Goal: Information Seeking & Learning: Find specific fact

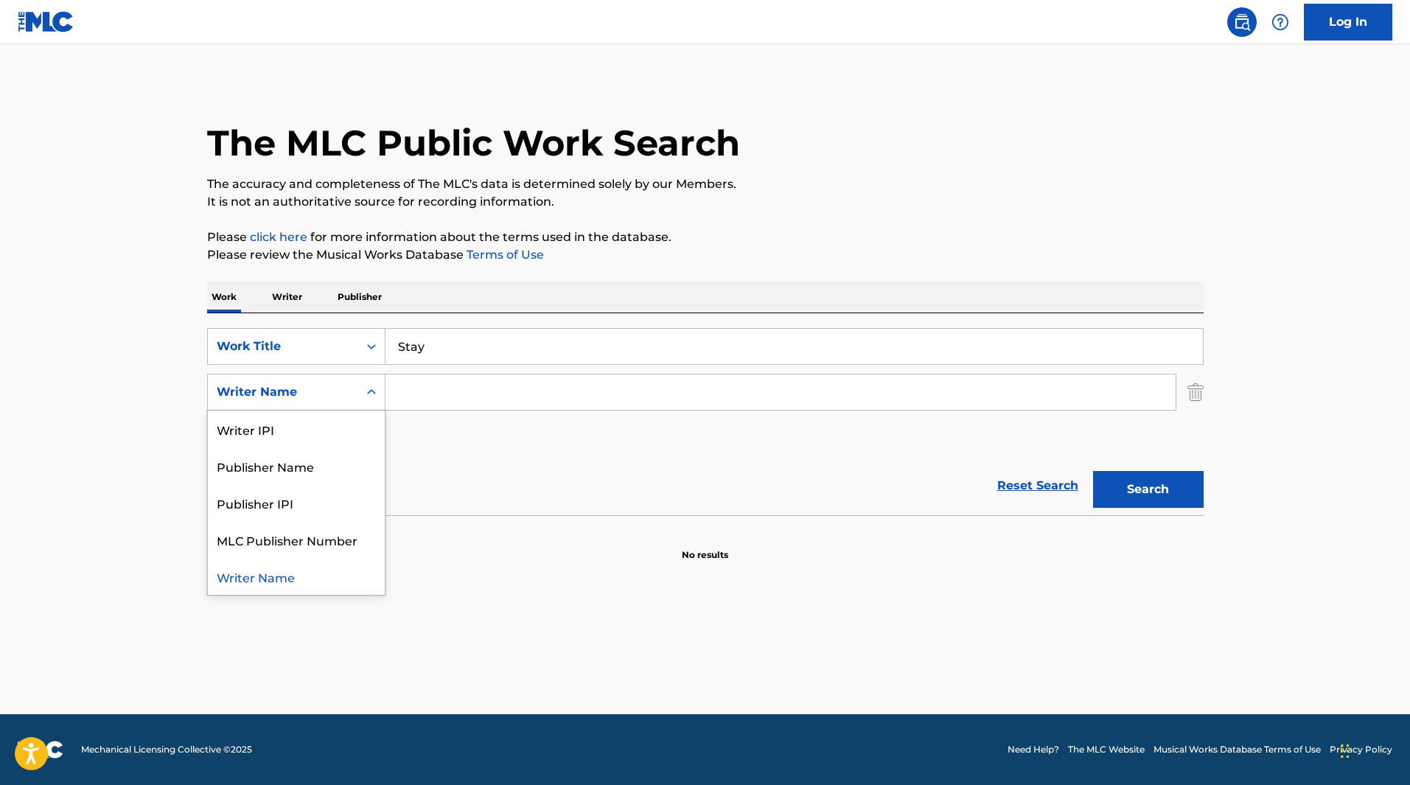
click at [376, 390] on icon "Search Form" at bounding box center [371, 392] width 15 height 15
click at [526, 515] on section at bounding box center [705, 519] width 996 height 8
click at [1162, 477] on button "Search" at bounding box center [1148, 489] width 111 height 37
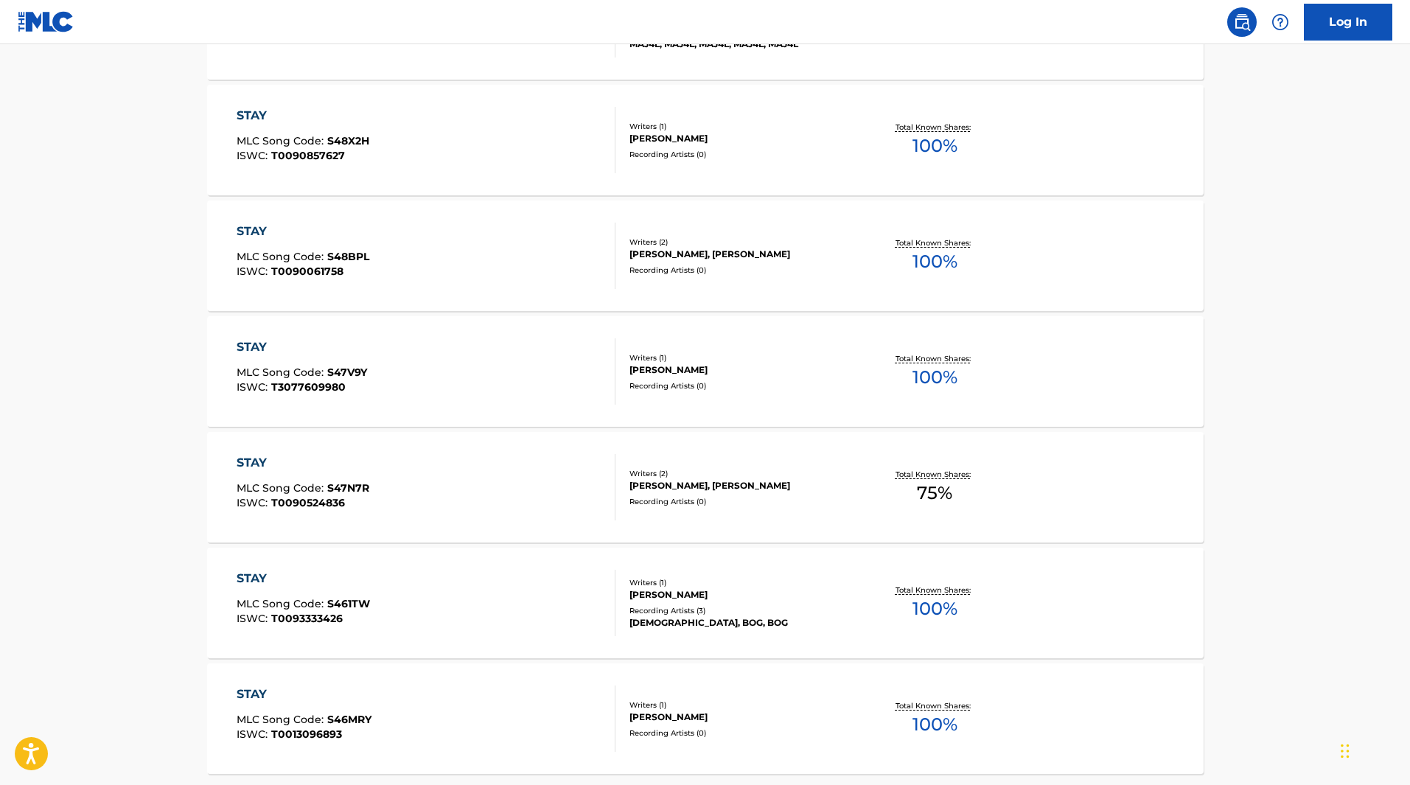
scroll to position [1032, 0]
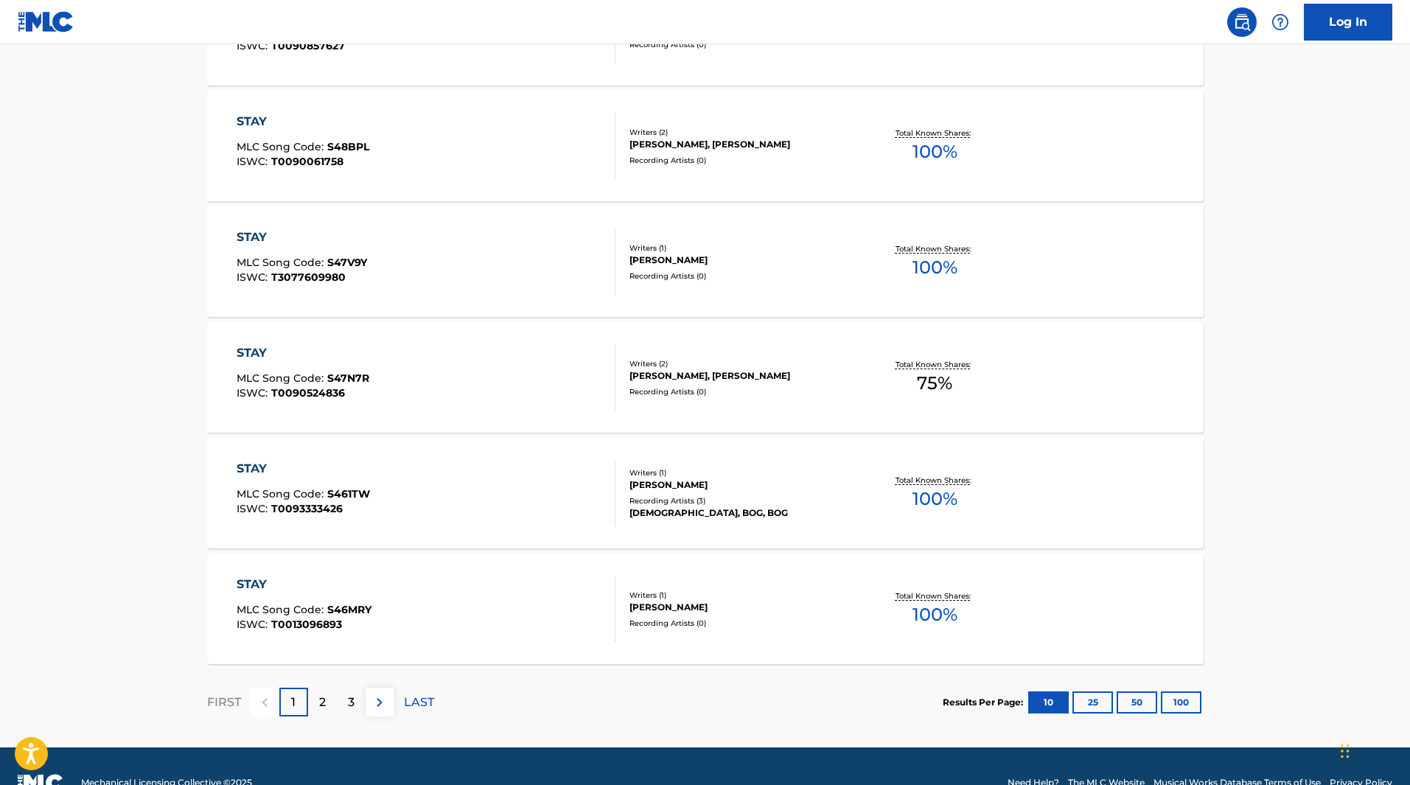
click at [324, 698] on p "2" at bounding box center [322, 702] width 7 height 18
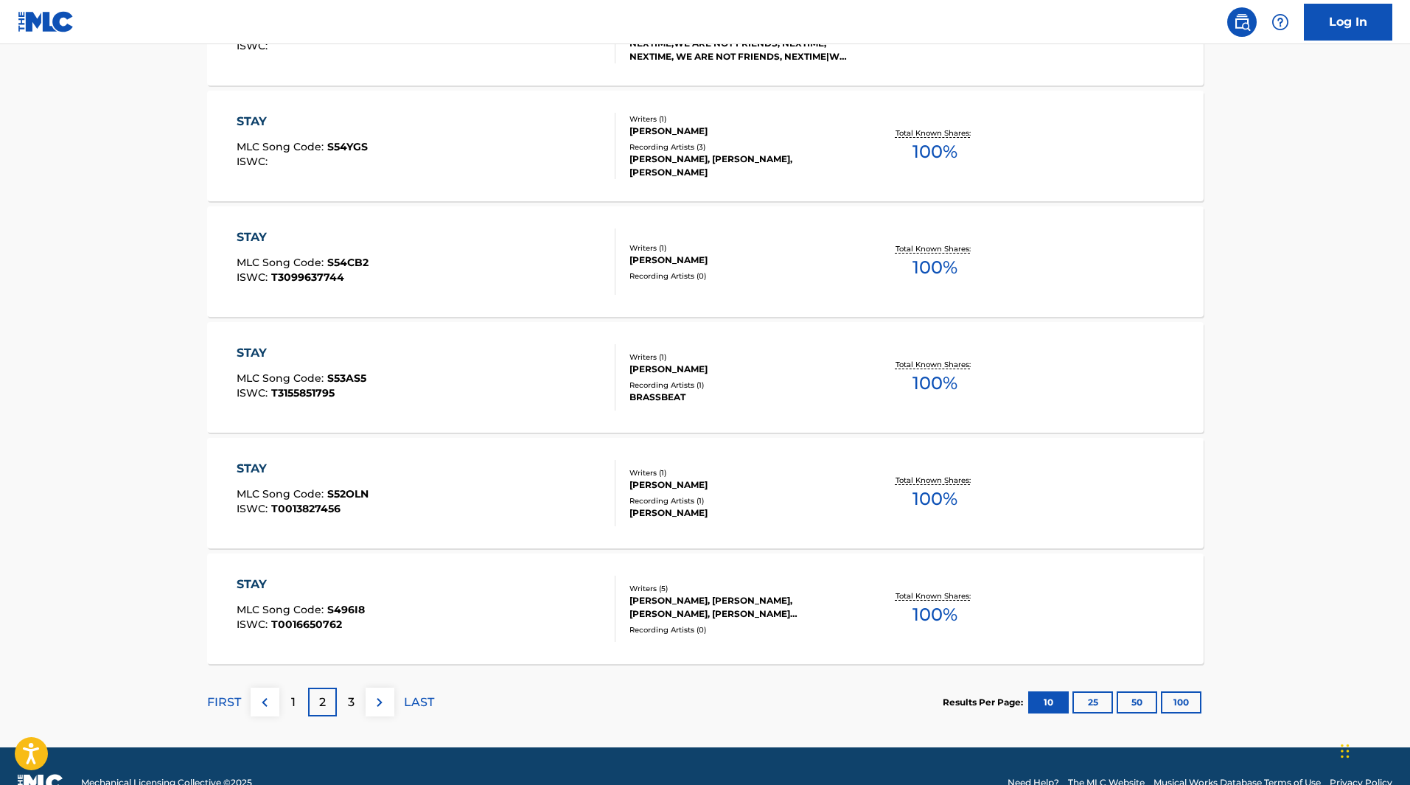
click at [348, 709] on p "3" at bounding box center [351, 702] width 7 height 18
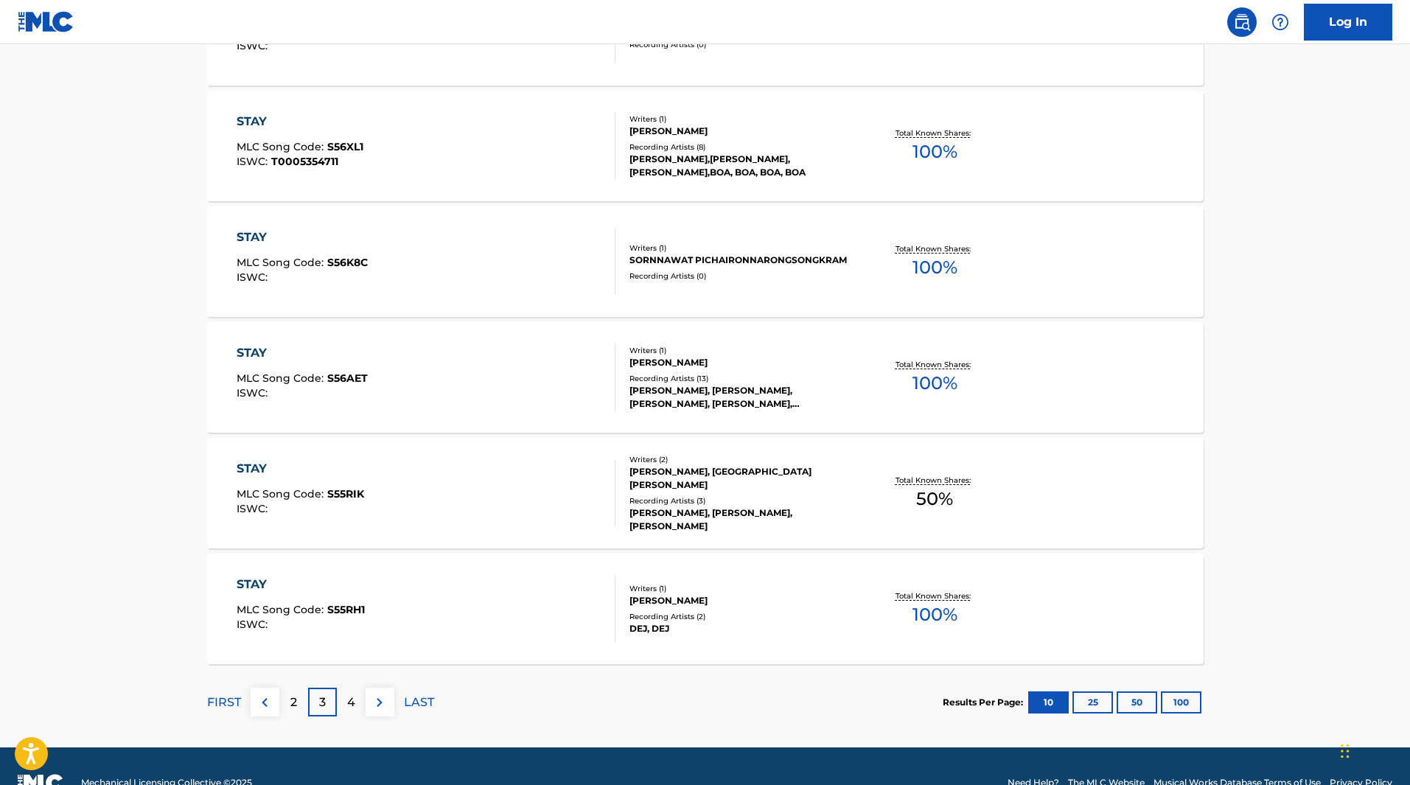
click at [358, 706] on div "4" at bounding box center [351, 701] width 29 height 29
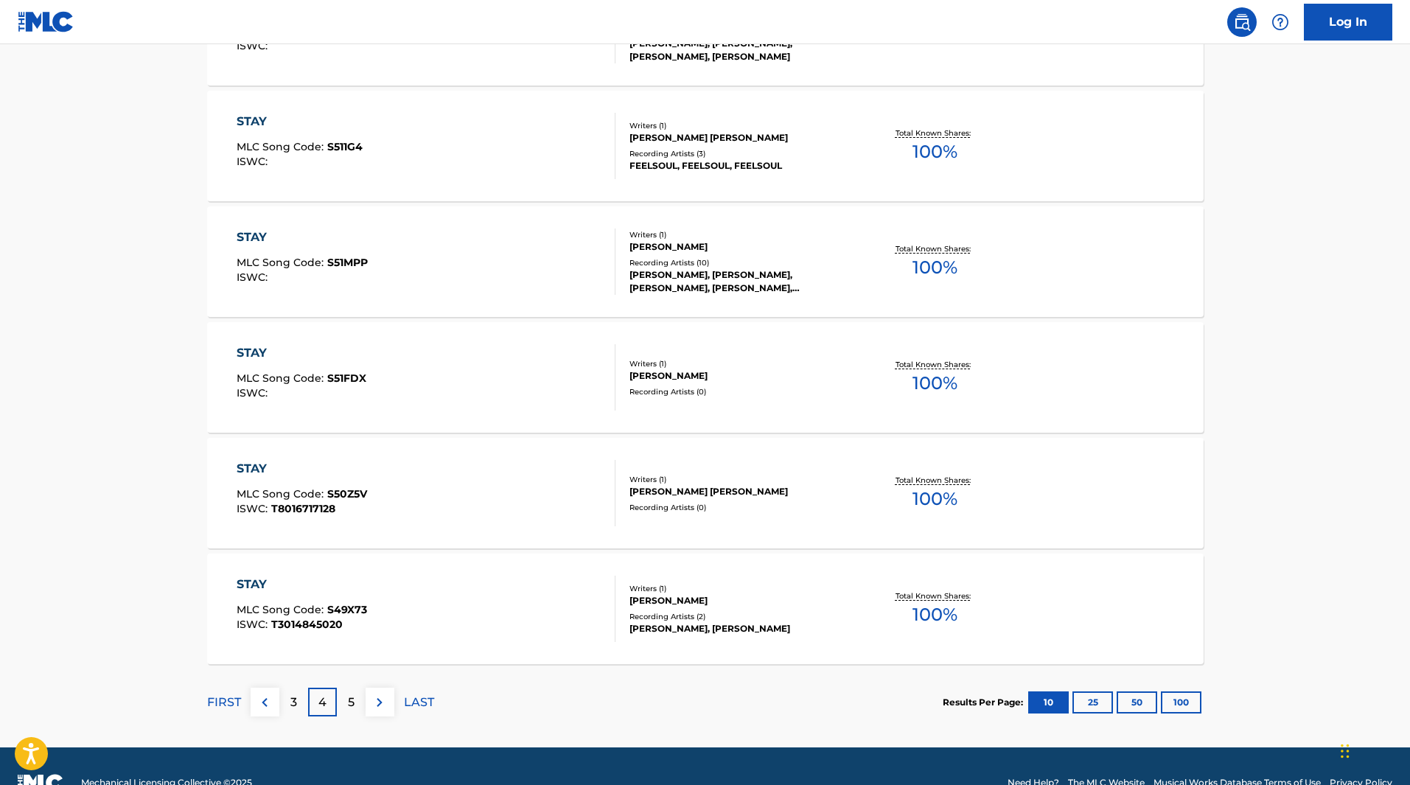
click at [356, 696] on div "5" at bounding box center [351, 701] width 29 height 29
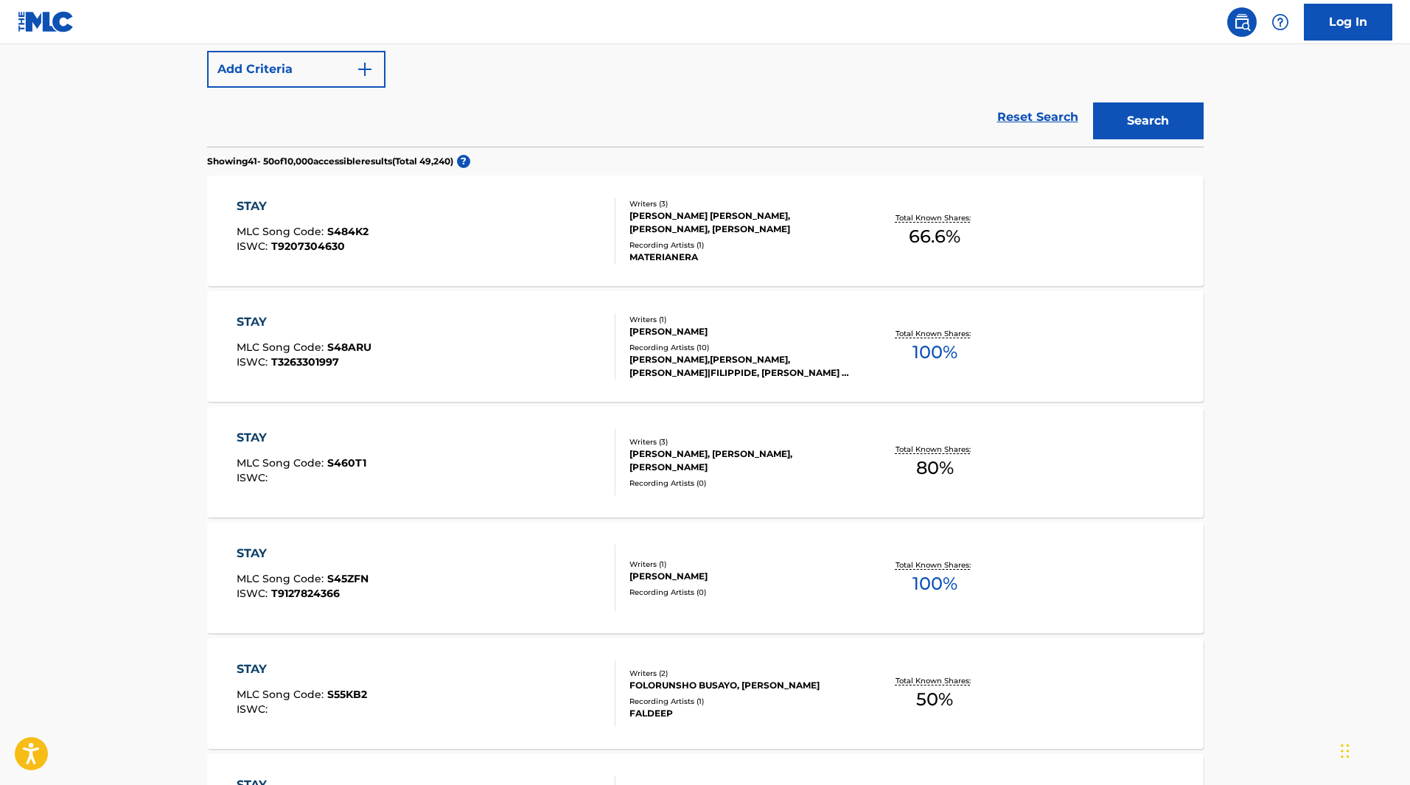
scroll to position [0, 0]
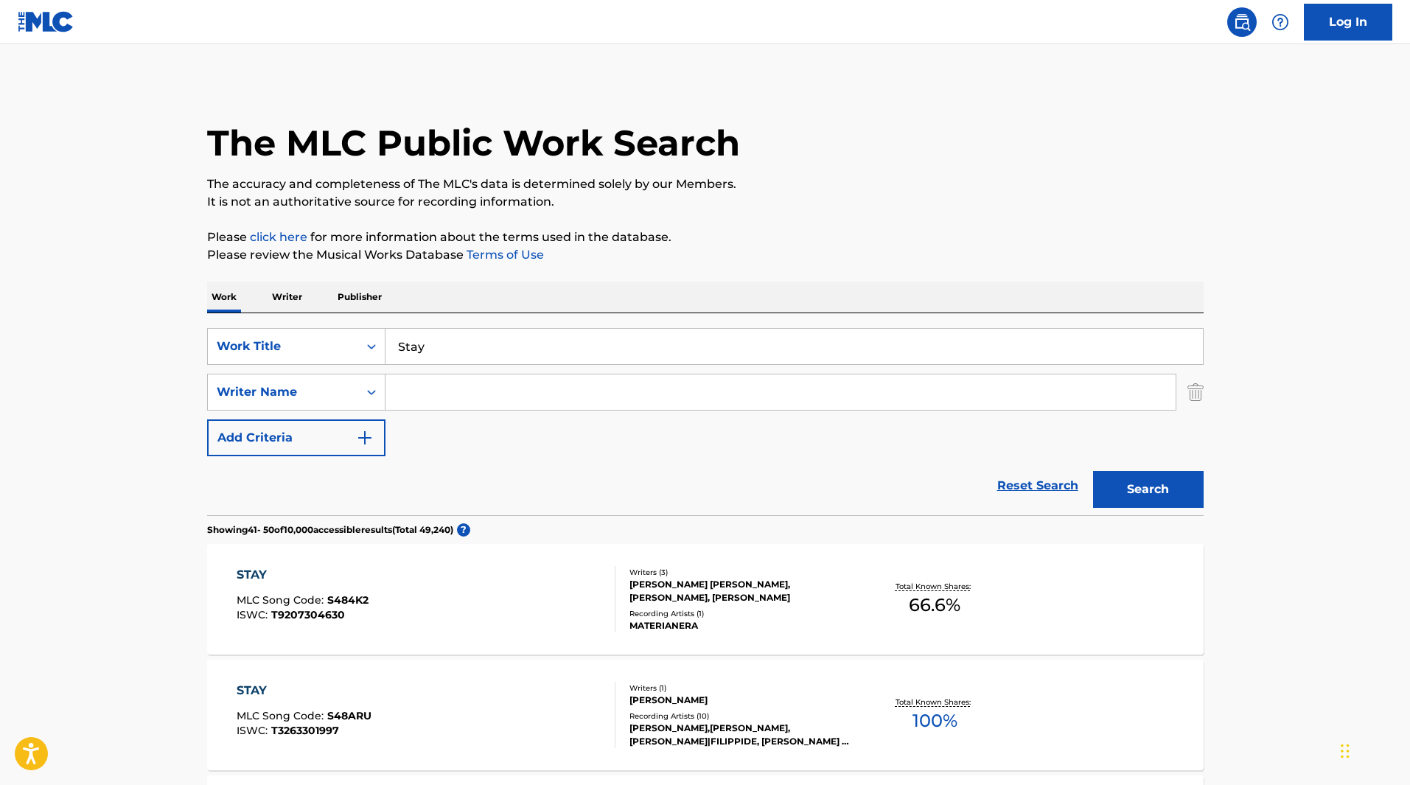
click at [465, 384] on input "Search Form" at bounding box center [780, 391] width 790 height 35
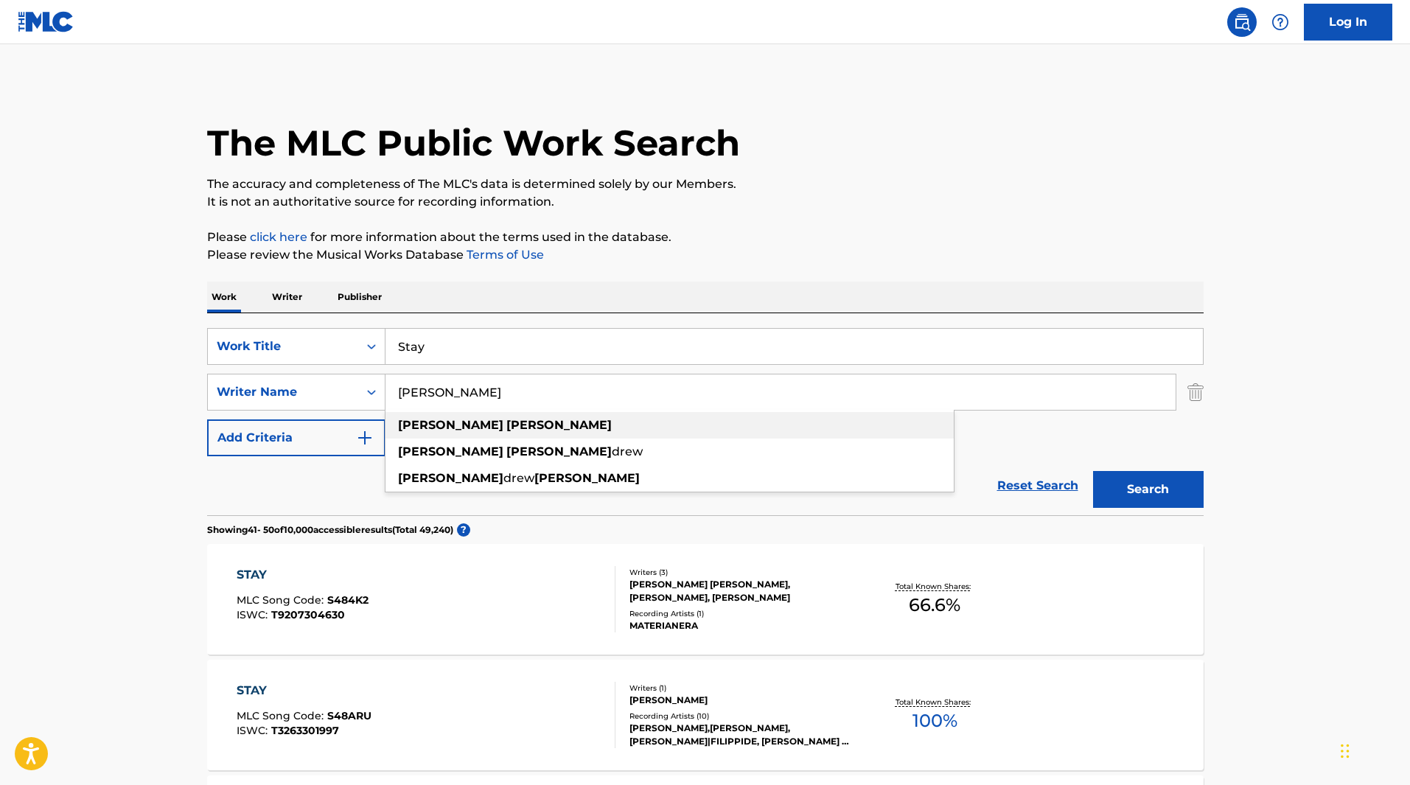
type input "[PERSON_NAME]"
click at [506, 424] on strong "[PERSON_NAME]" at bounding box center [558, 425] width 105 height 14
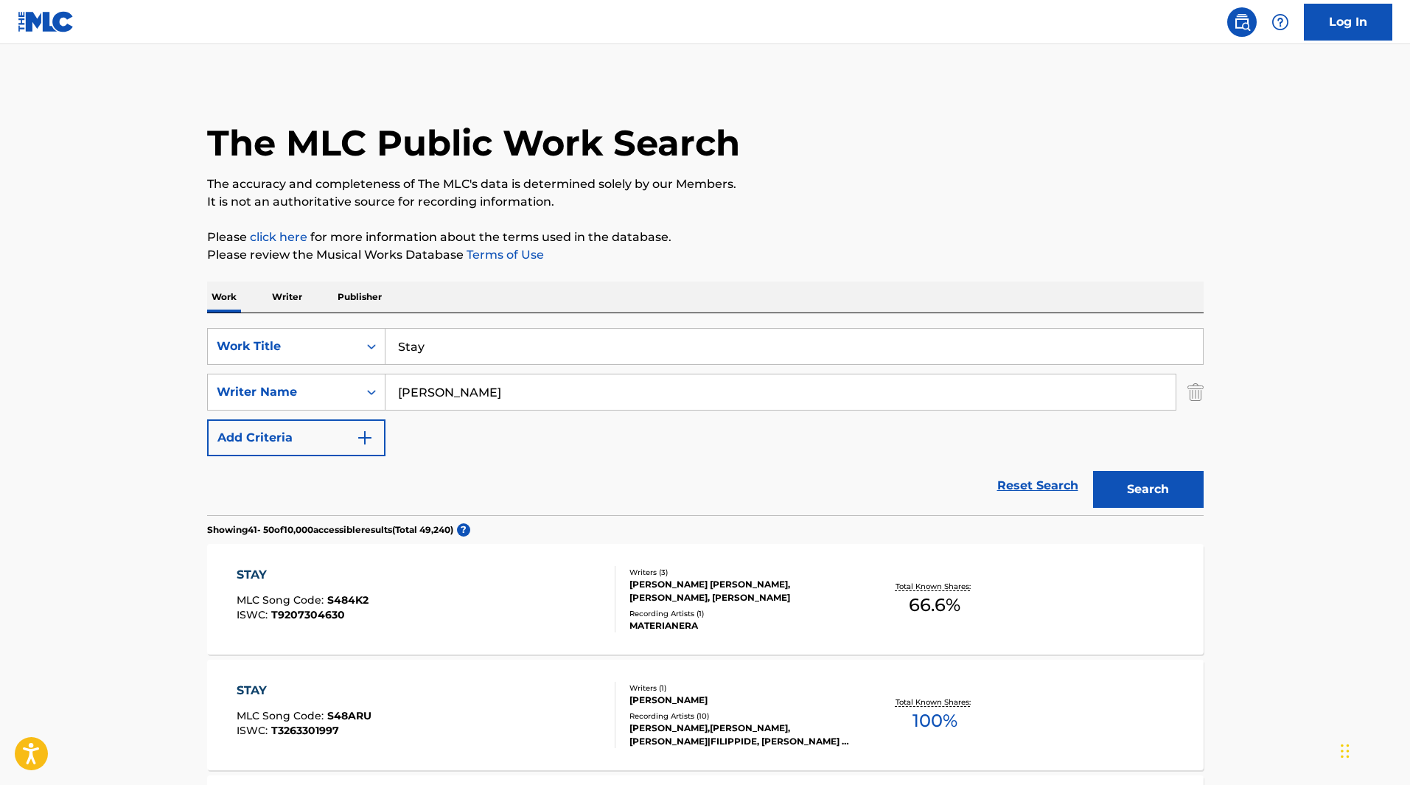
click at [1157, 496] on button "Search" at bounding box center [1148, 489] width 111 height 37
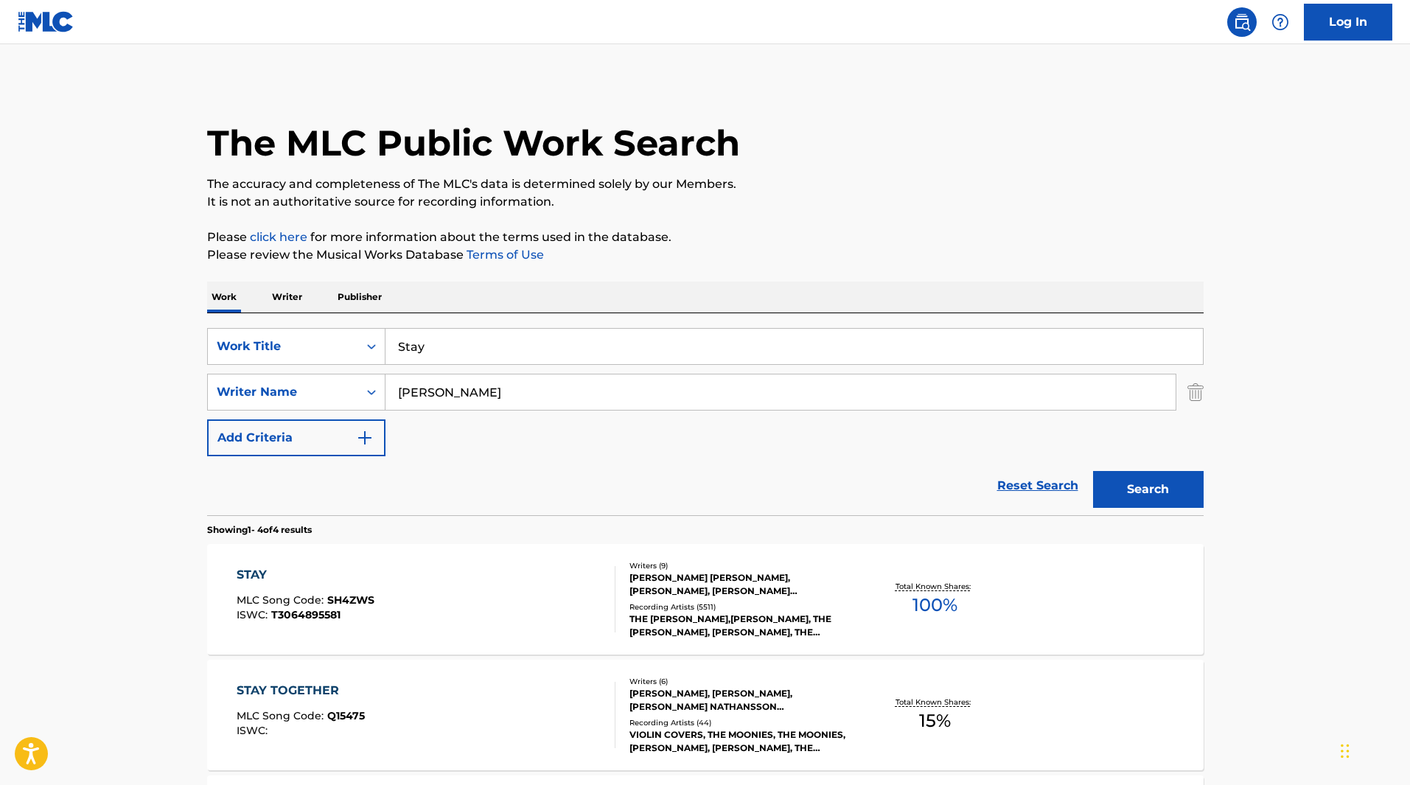
click at [411, 612] on div "STAY MLC Song Code : SH4ZWS ISWC : T3064895581" at bounding box center [426, 599] width 379 height 66
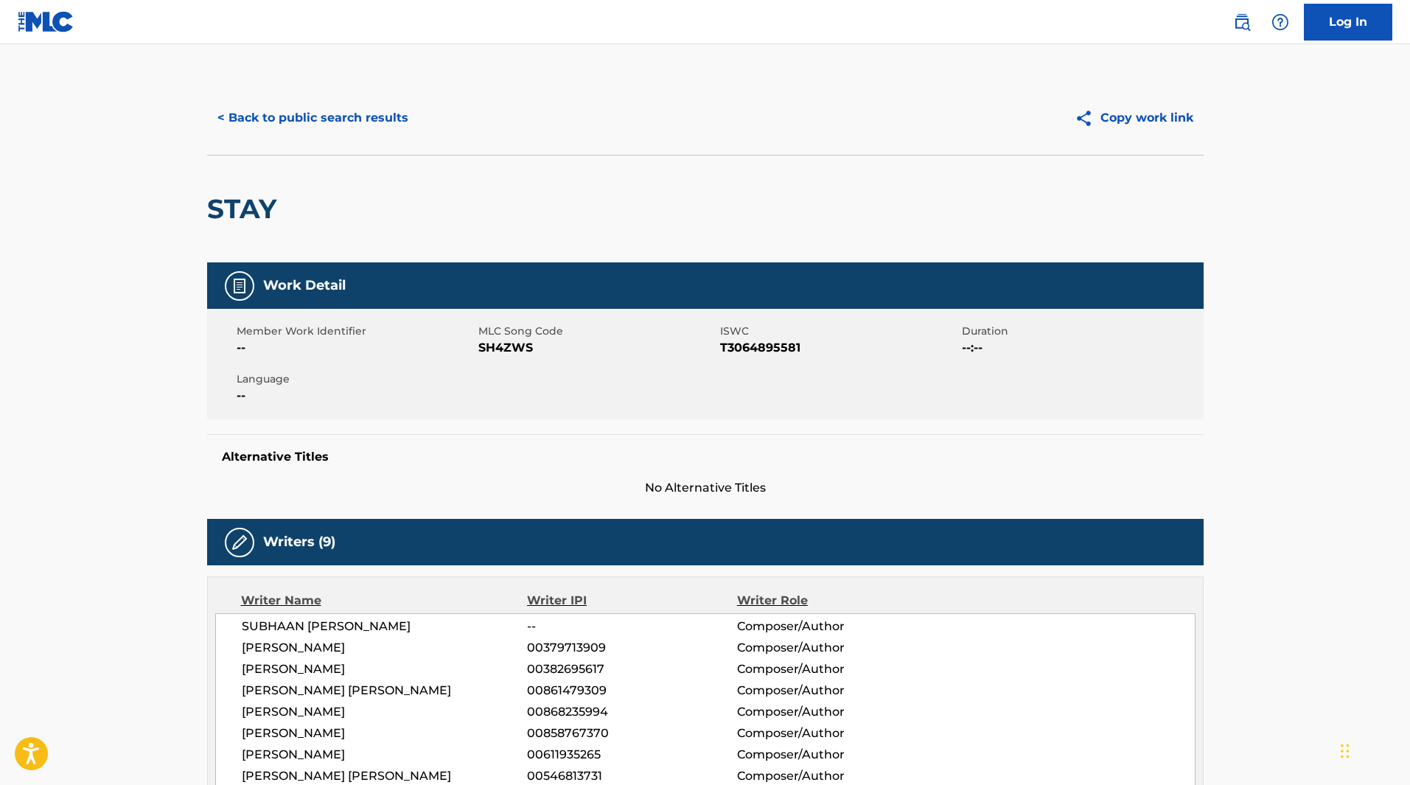
click at [303, 120] on button "< Back to public search results" at bounding box center [312, 117] width 211 height 37
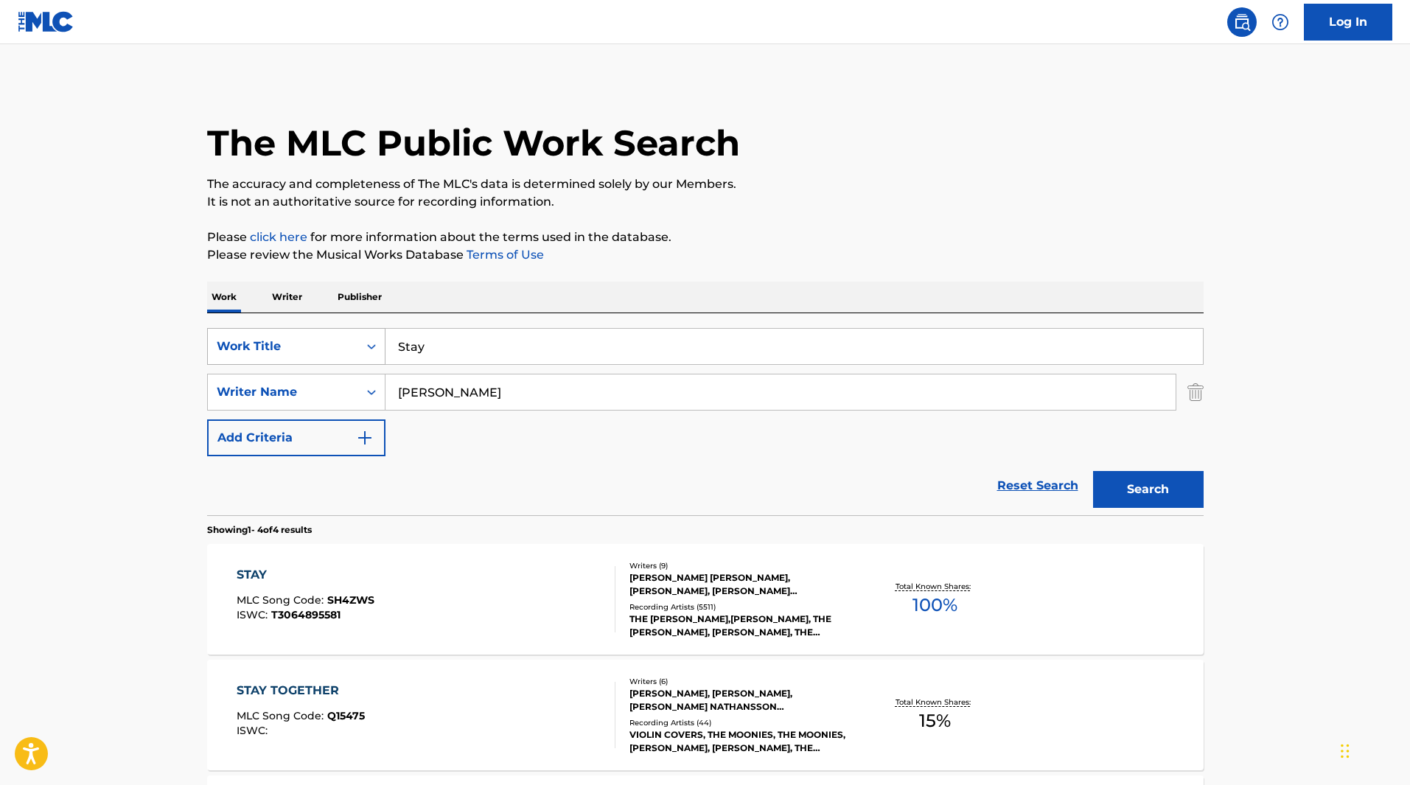
drag, startPoint x: 461, startPoint y: 343, endPoint x: 364, endPoint y: 349, distance: 97.5
click at [364, 349] on div "SearchWithCriteria2f6ca405-8472-45b8-b5dc-69f6f95adeb4 Work Title Stay" at bounding box center [705, 346] width 996 height 37
type input "APT."
drag, startPoint x: 496, startPoint y: 393, endPoint x: 379, endPoint y: 397, distance: 117.2
click at [379, 397] on div "SearchWithCriteria5ccc26f2-e106-40b4-85d9-81741909dc5b Writer Name [PERSON_NAME]" at bounding box center [705, 392] width 996 height 37
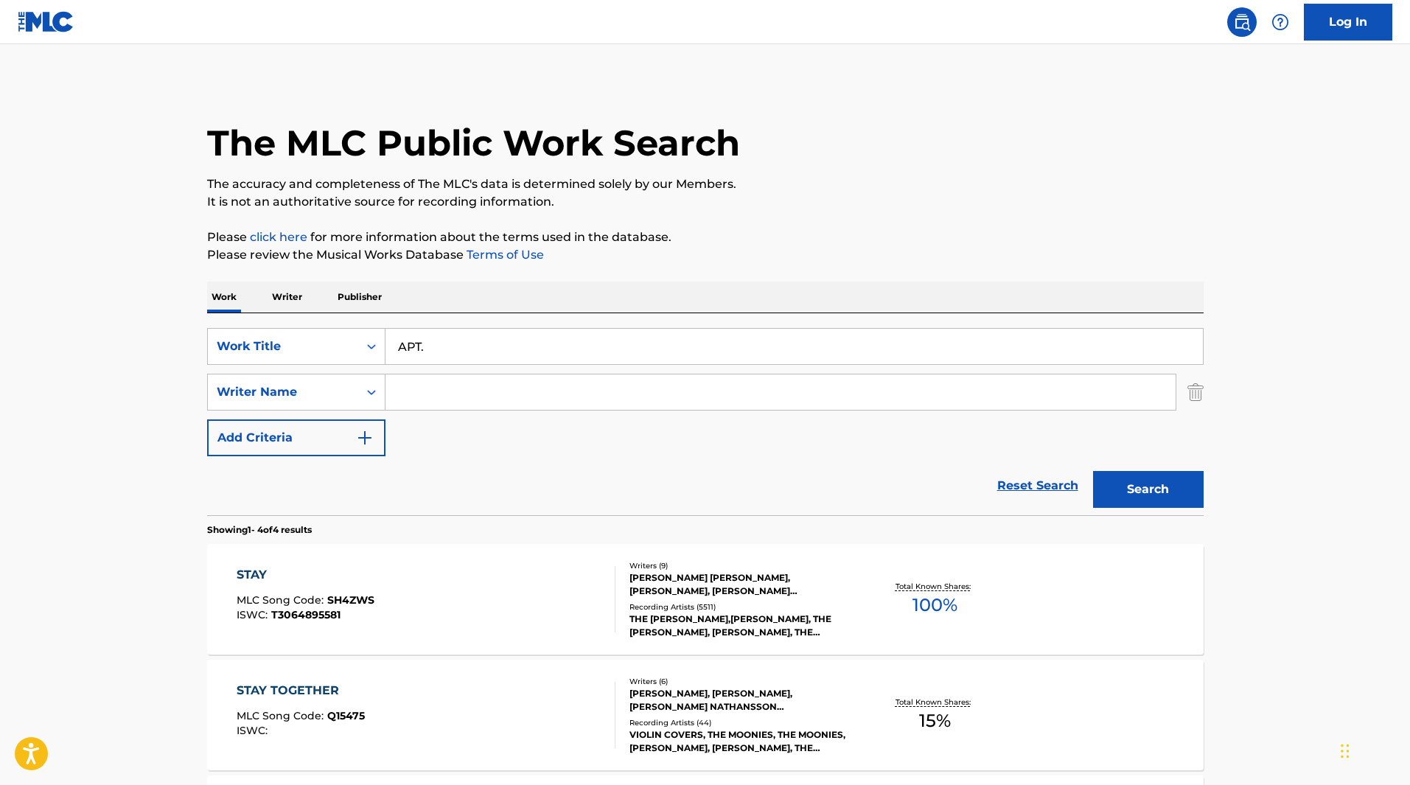
click at [1148, 491] on button "Search" at bounding box center [1148, 489] width 111 height 37
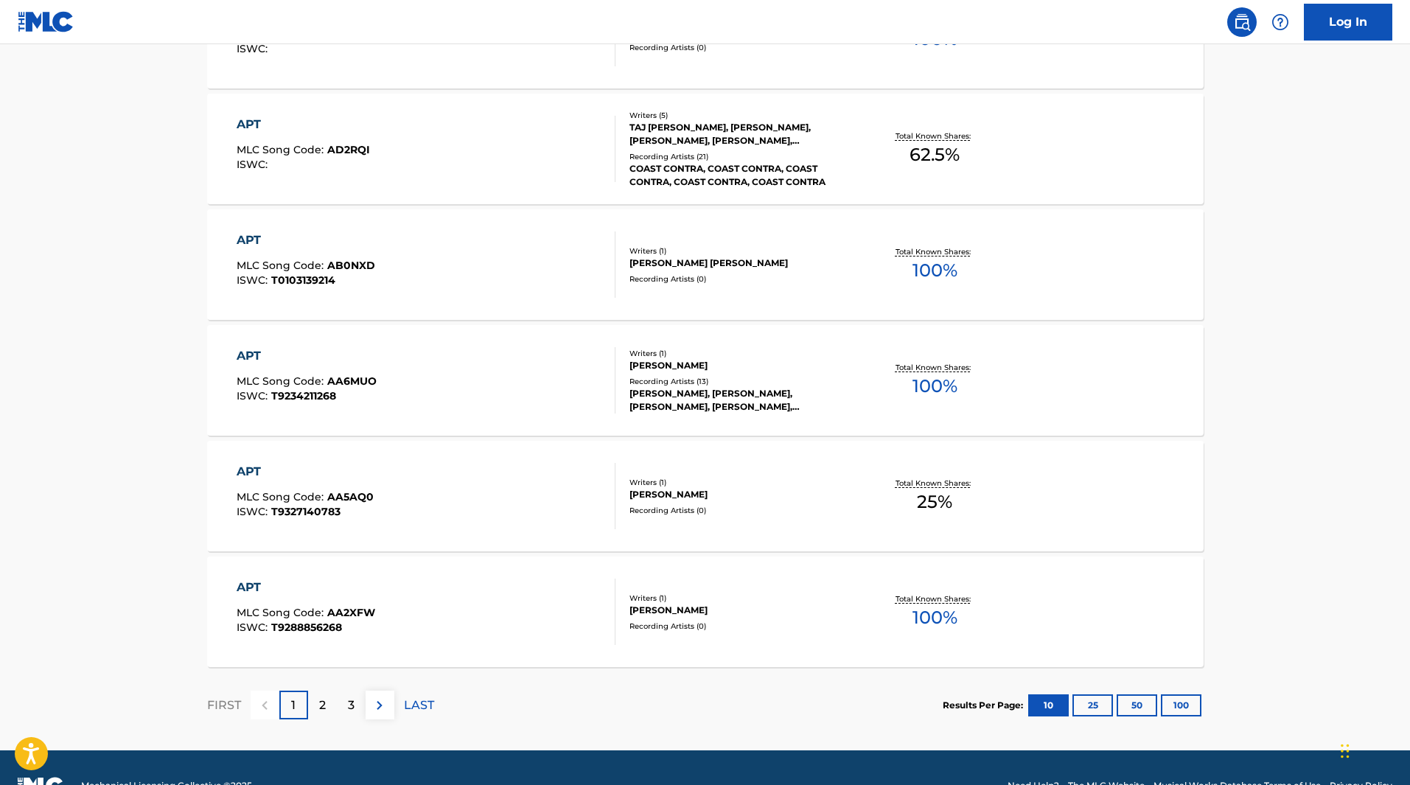
scroll to position [1032, 0]
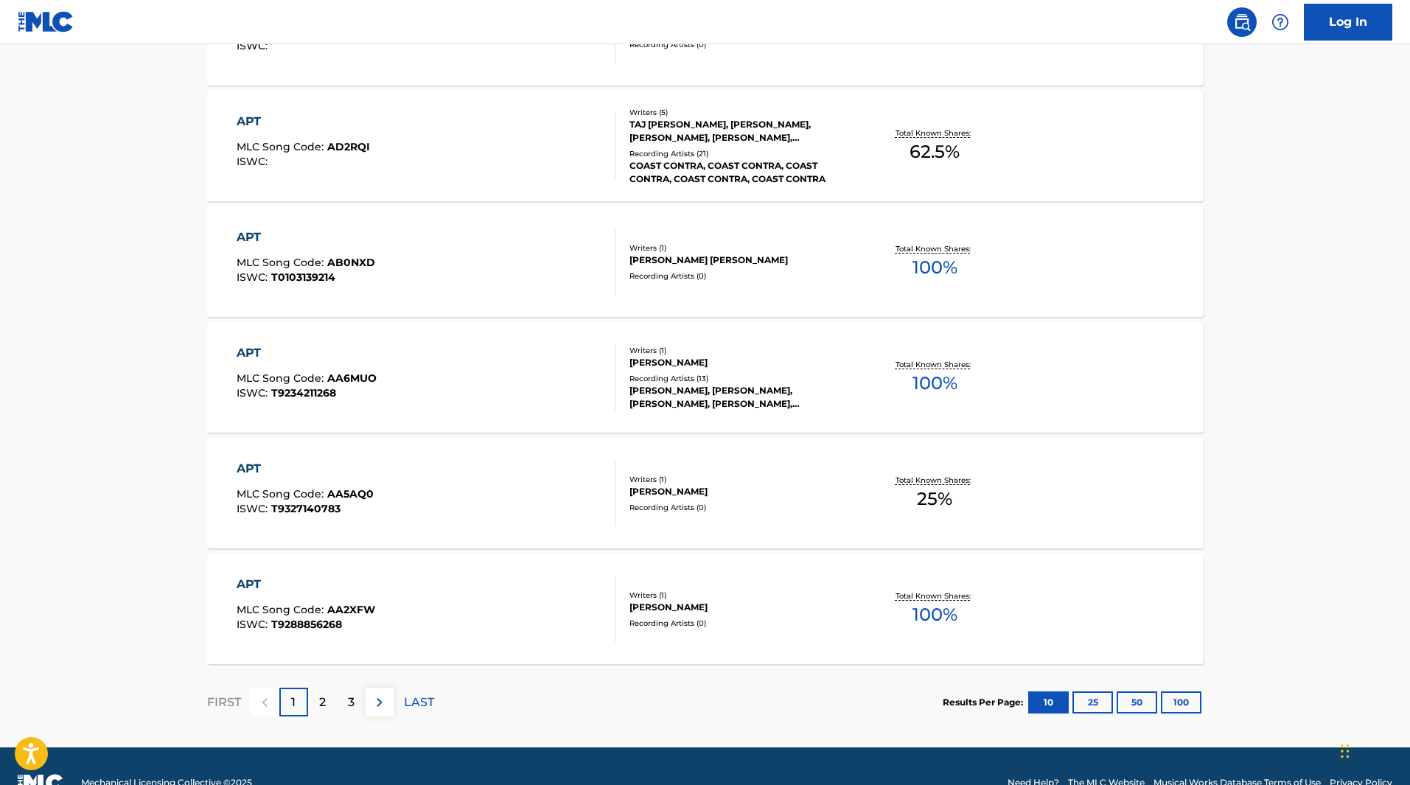
click at [324, 704] on p "2" at bounding box center [322, 702] width 7 height 18
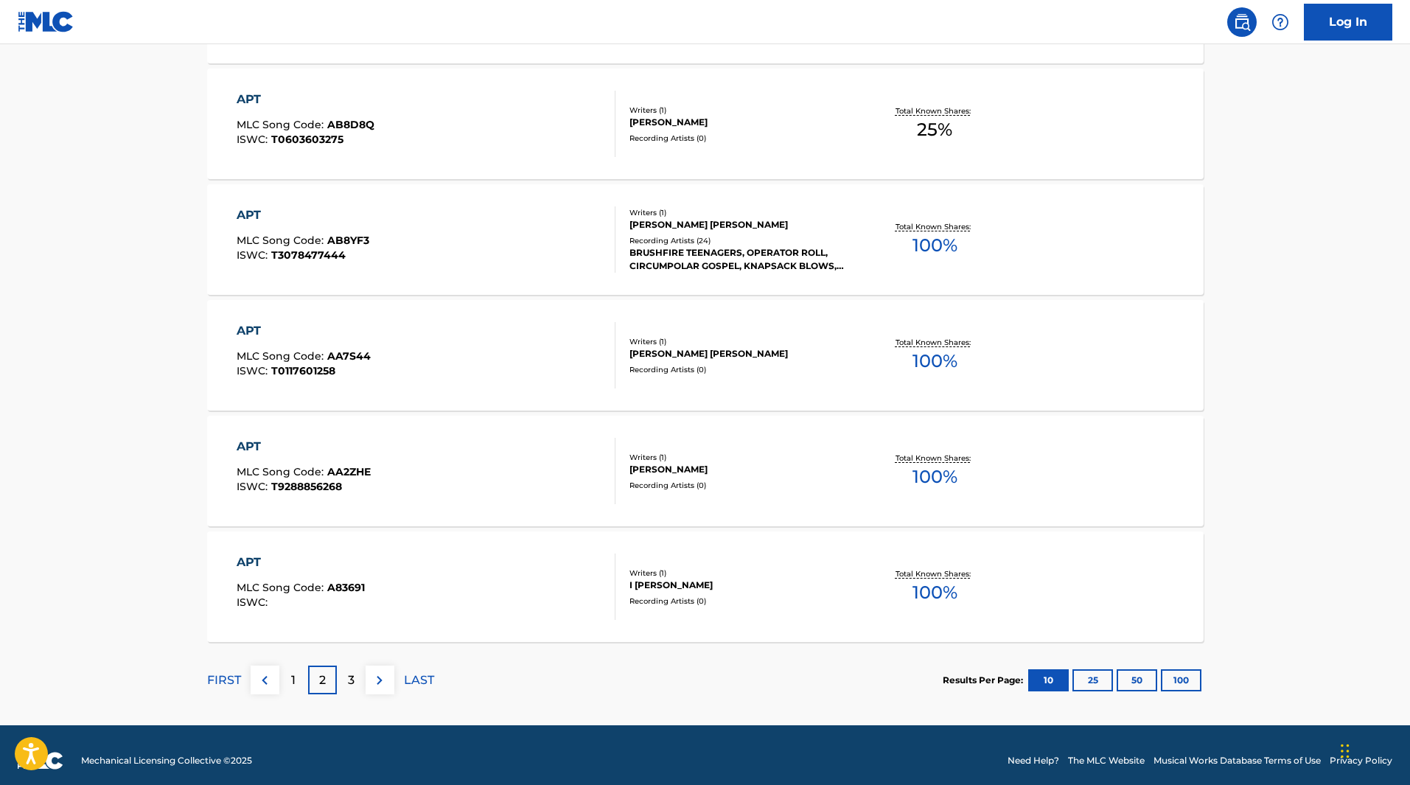
scroll to position [1065, 0]
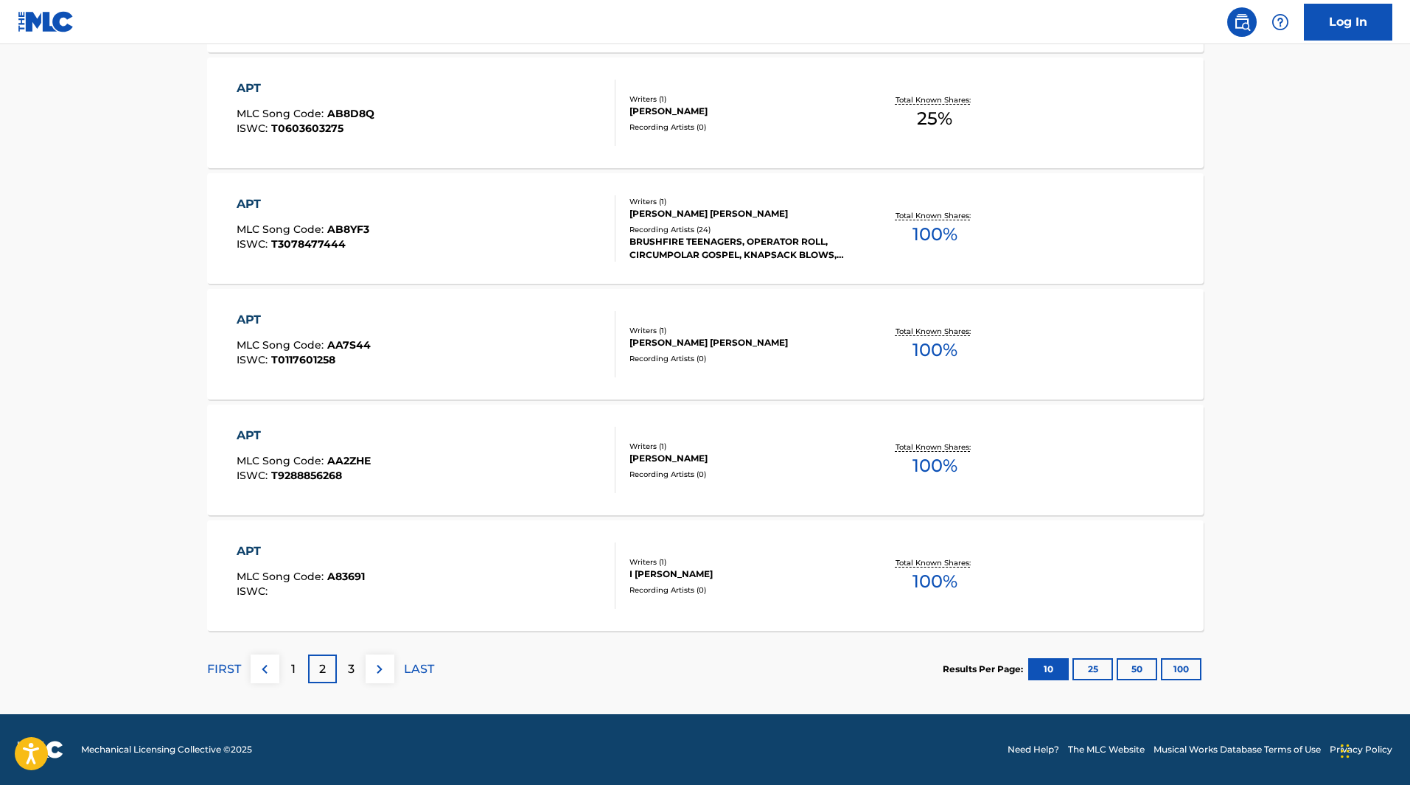
click at [1188, 447] on div "APT MLC Song Code : AA2ZHE ISWC : T9288856268 Writers ( 1 ) [PERSON_NAME] Recor…" at bounding box center [705, 460] width 996 height 111
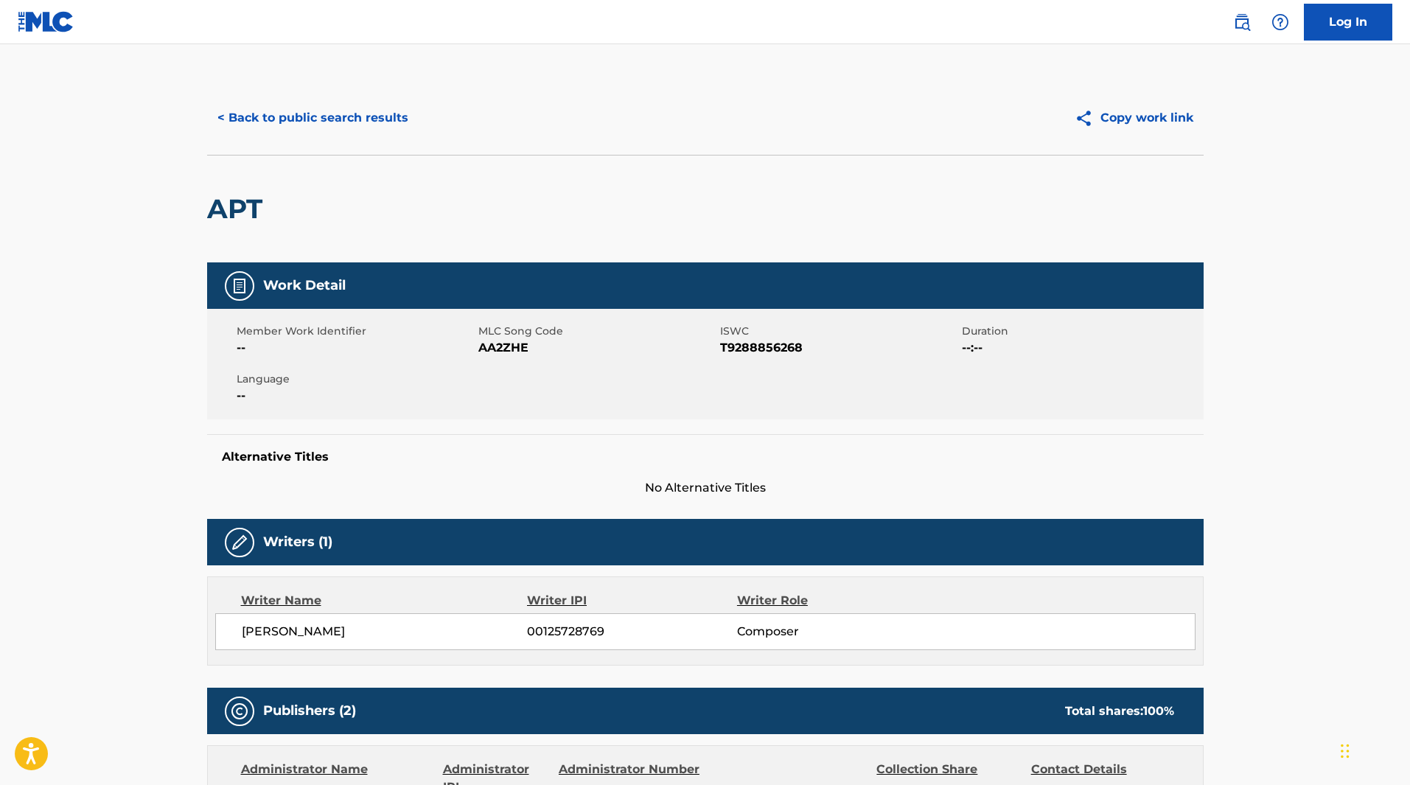
click at [252, 119] on button "< Back to public search results" at bounding box center [312, 117] width 211 height 37
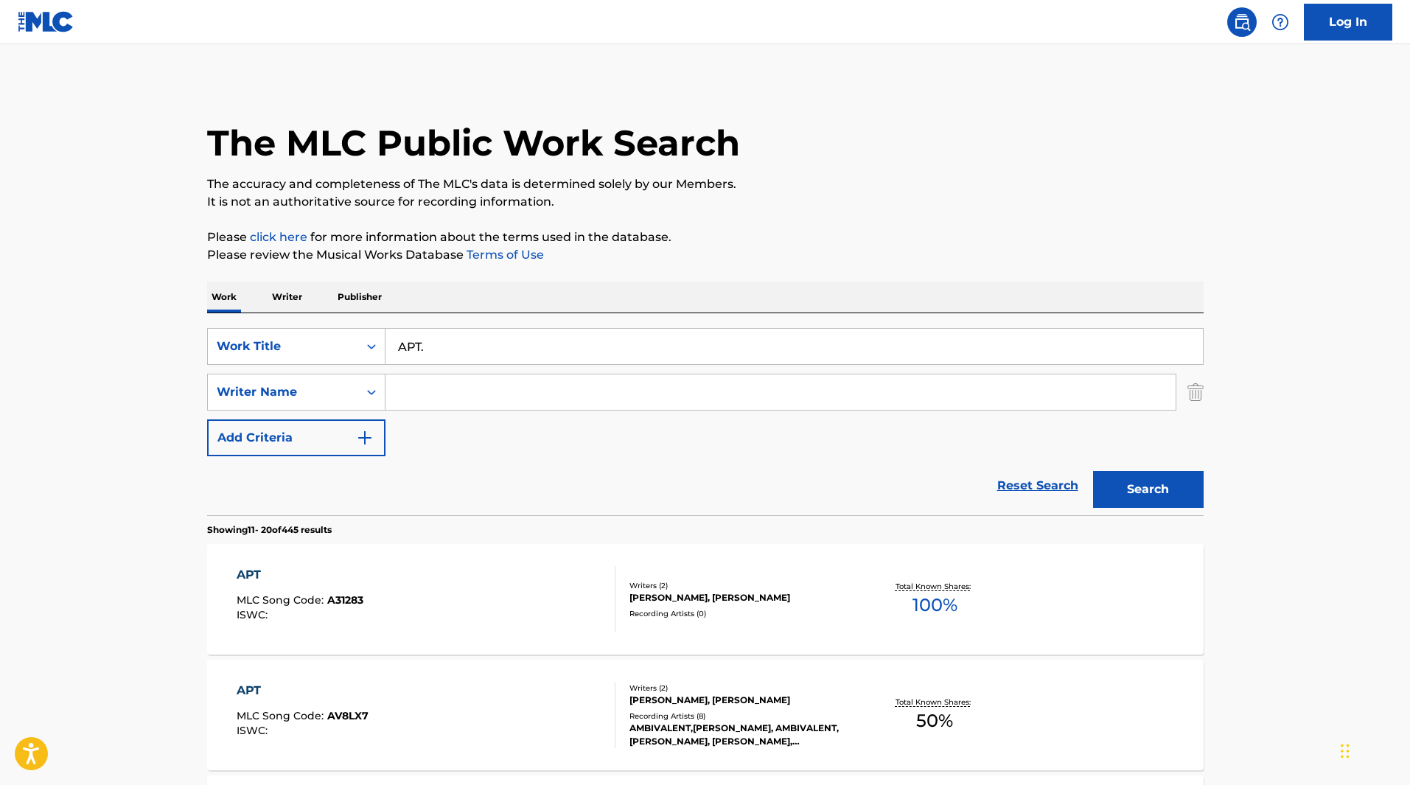
click at [444, 399] on input "Search Form" at bounding box center [780, 391] width 790 height 35
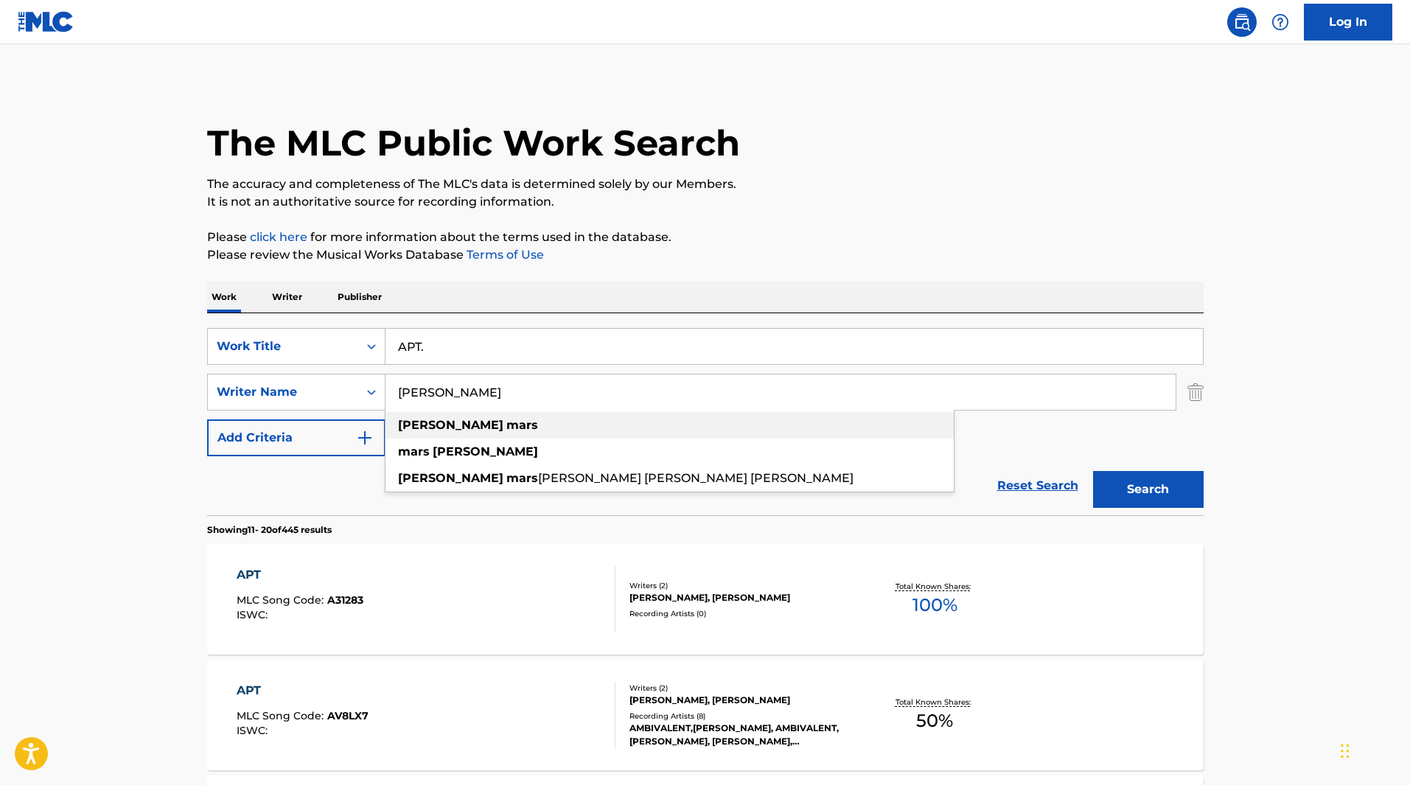
click at [506, 431] on strong "mars" at bounding box center [522, 425] width 32 height 14
type input "[PERSON_NAME]"
click at [1166, 491] on button "Search" at bounding box center [1148, 489] width 111 height 37
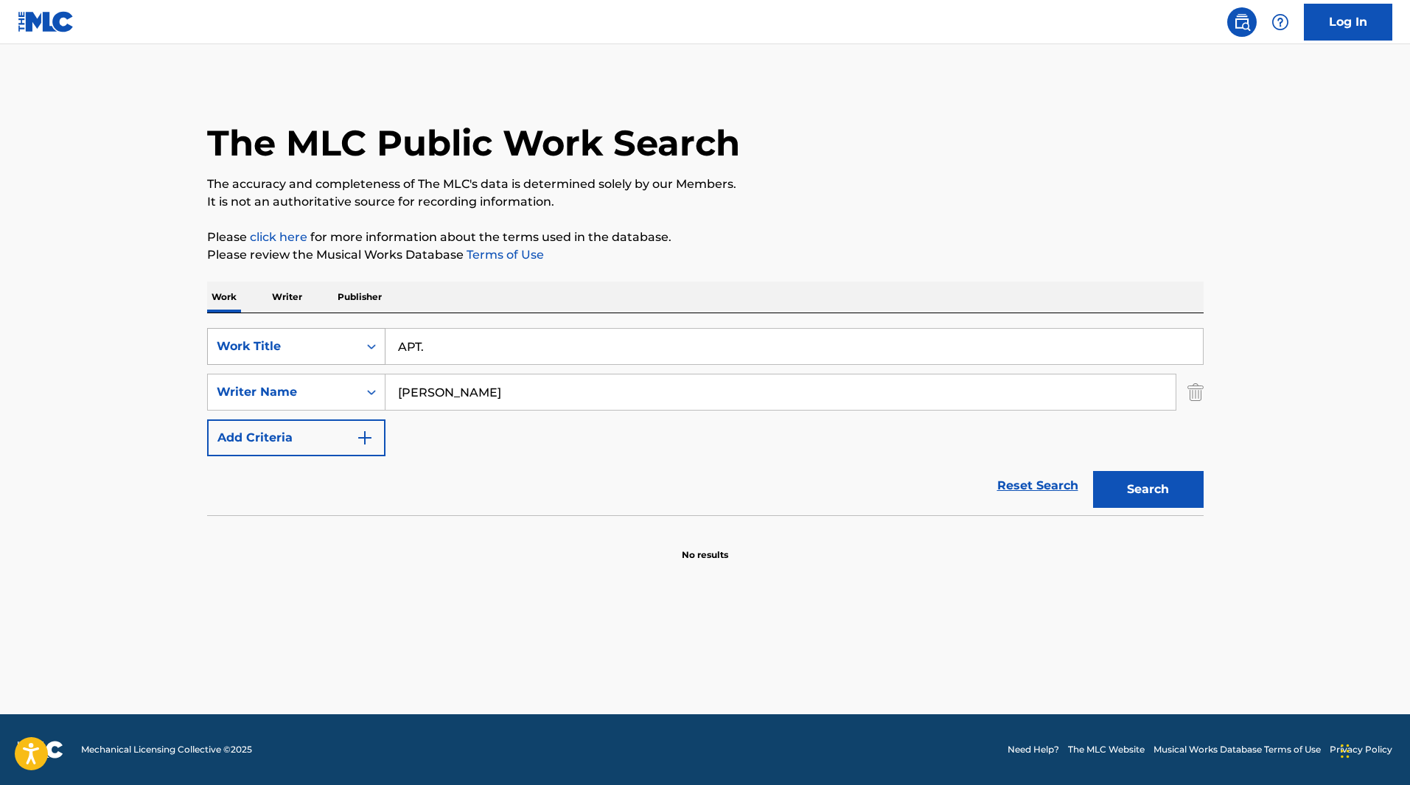
drag, startPoint x: 436, startPoint y: 346, endPoint x: 350, endPoint y: 349, distance: 86.3
click at [350, 349] on div "SearchWithCriteria2f6ca405-8472-45b8-b5dc-69f6f95adeb4 Work Title APT." at bounding box center [705, 346] width 996 height 37
type input "anxiety"
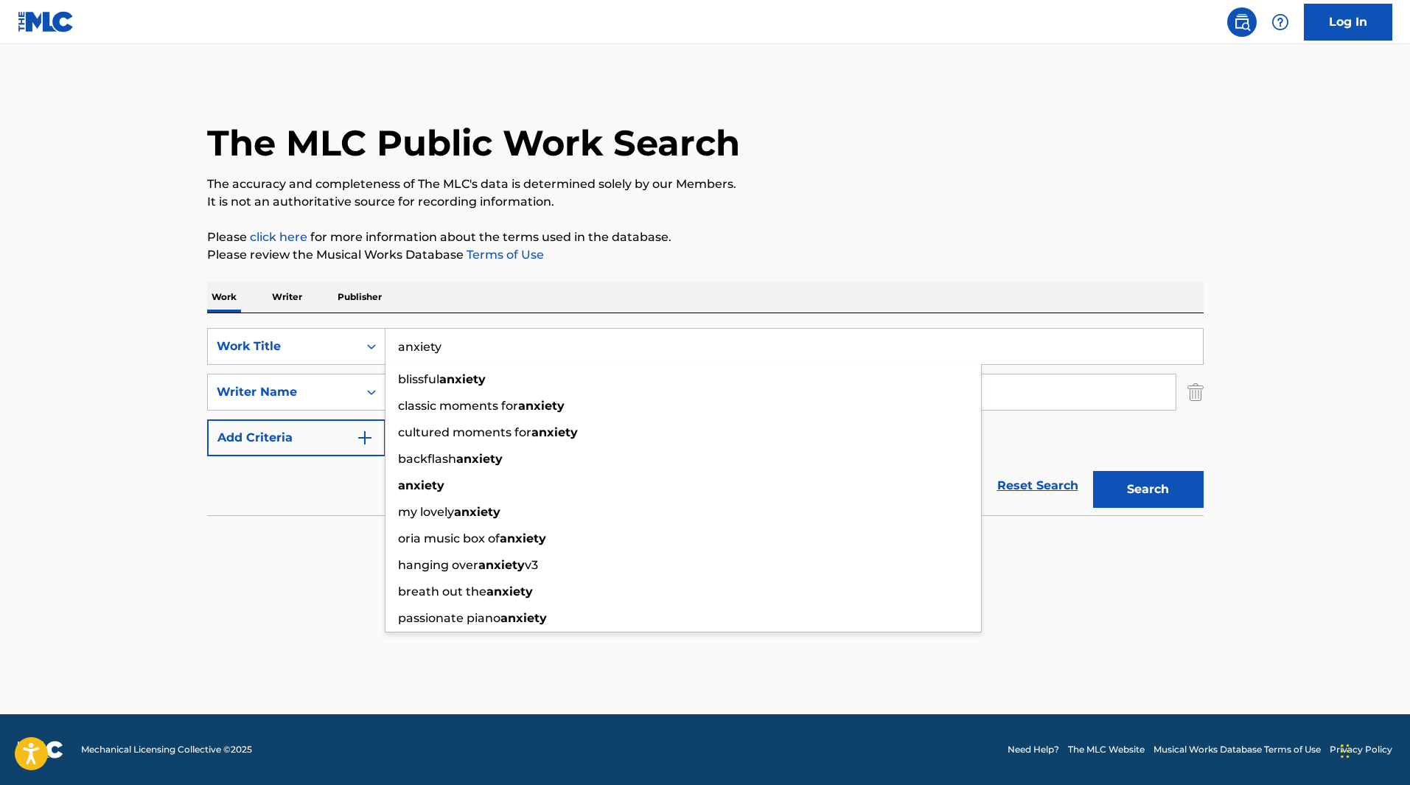
click at [243, 523] on section "No results" at bounding box center [705, 542] width 996 height 38
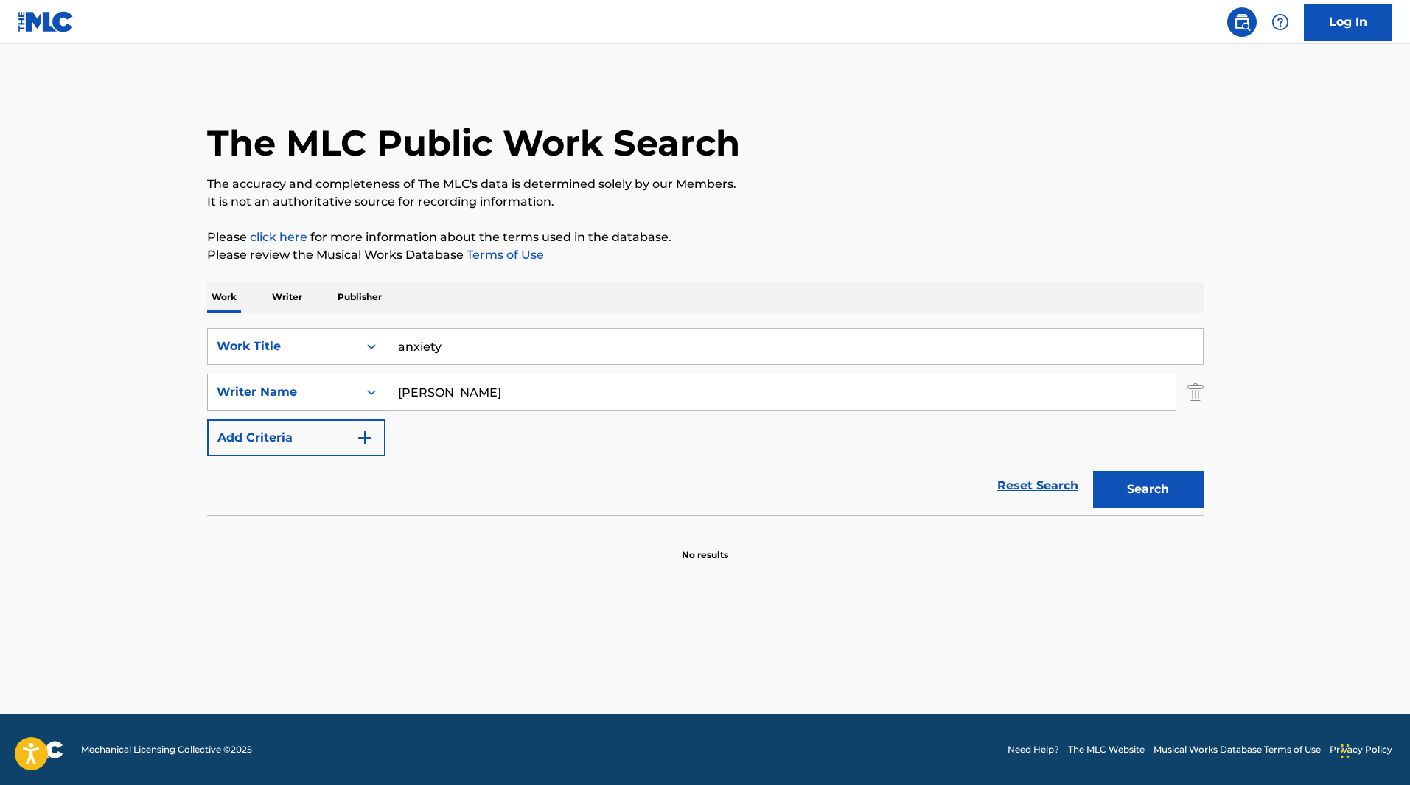
drag, startPoint x: 430, startPoint y: 391, endPoint x: 359, endPoint y: 388, distance: 71.5
click at [359, 388] on div "SearchWithCriteria5ccc26f2-e106-40b4-85d9-81741909dc5b Writer Name [PERSON_NAME]" at bounding box center [705, 392] width 996 height 37
click at [517, 419] on strong "[GEOGRAPHIC_DATA]" at bounding box center [567, 425] width 133 height 14
type input "[PERSON_NAME] [PERSON_NAME]"
click at [1170, 485] on button "Search" at bounding box center [1148, 489] width 111 height 37
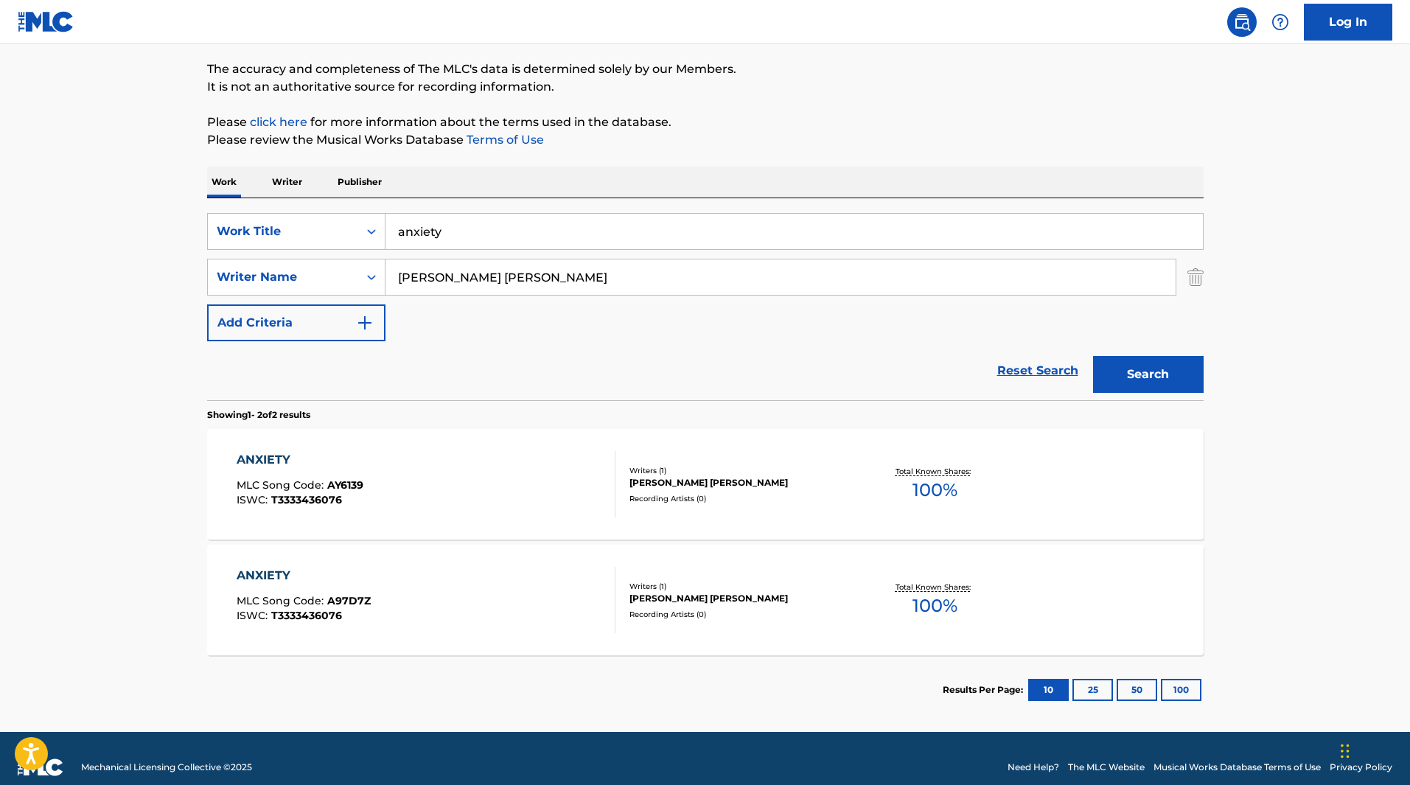
scroll to position [133, 0]
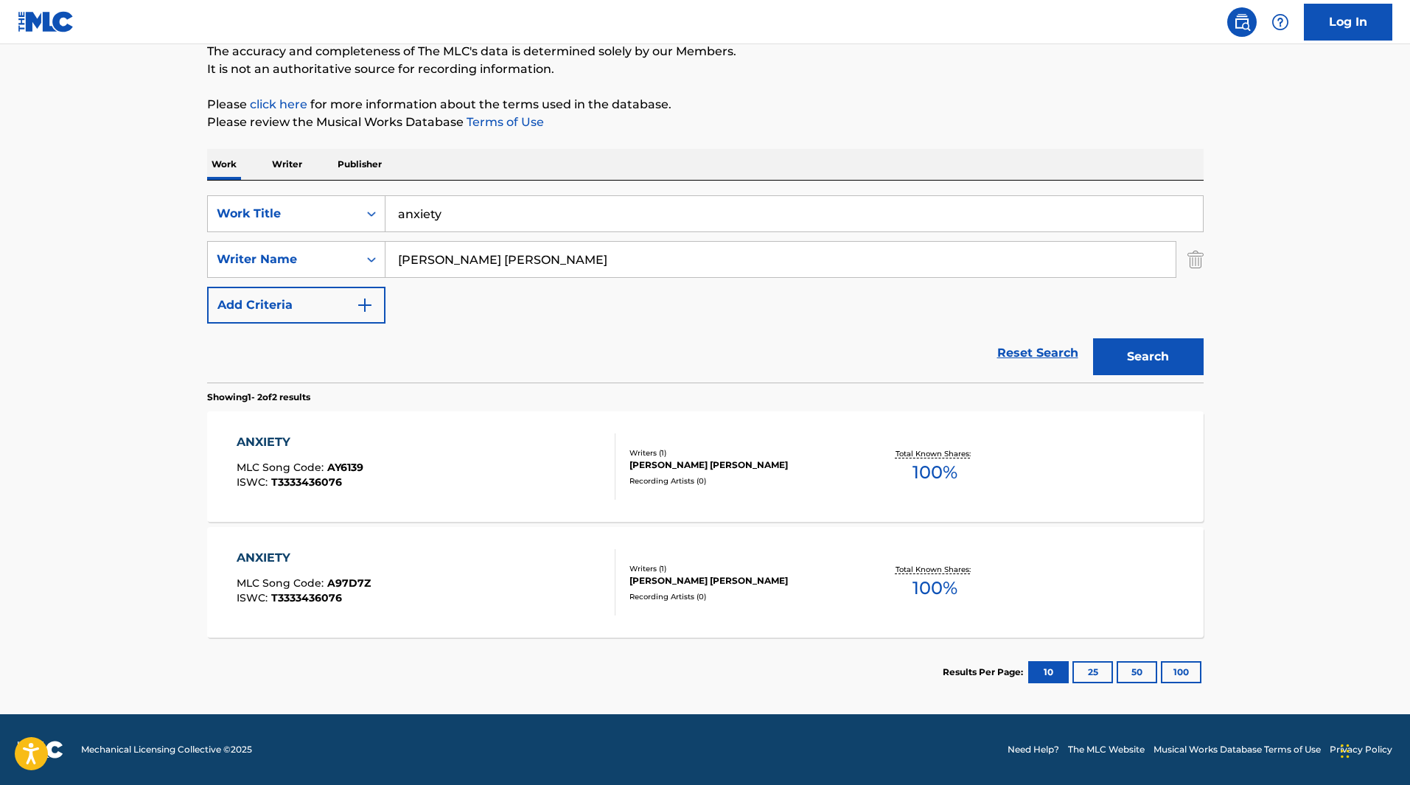
click at [948, 477] on span "100 %" at bounding box center [934, 472] width 45 height 27
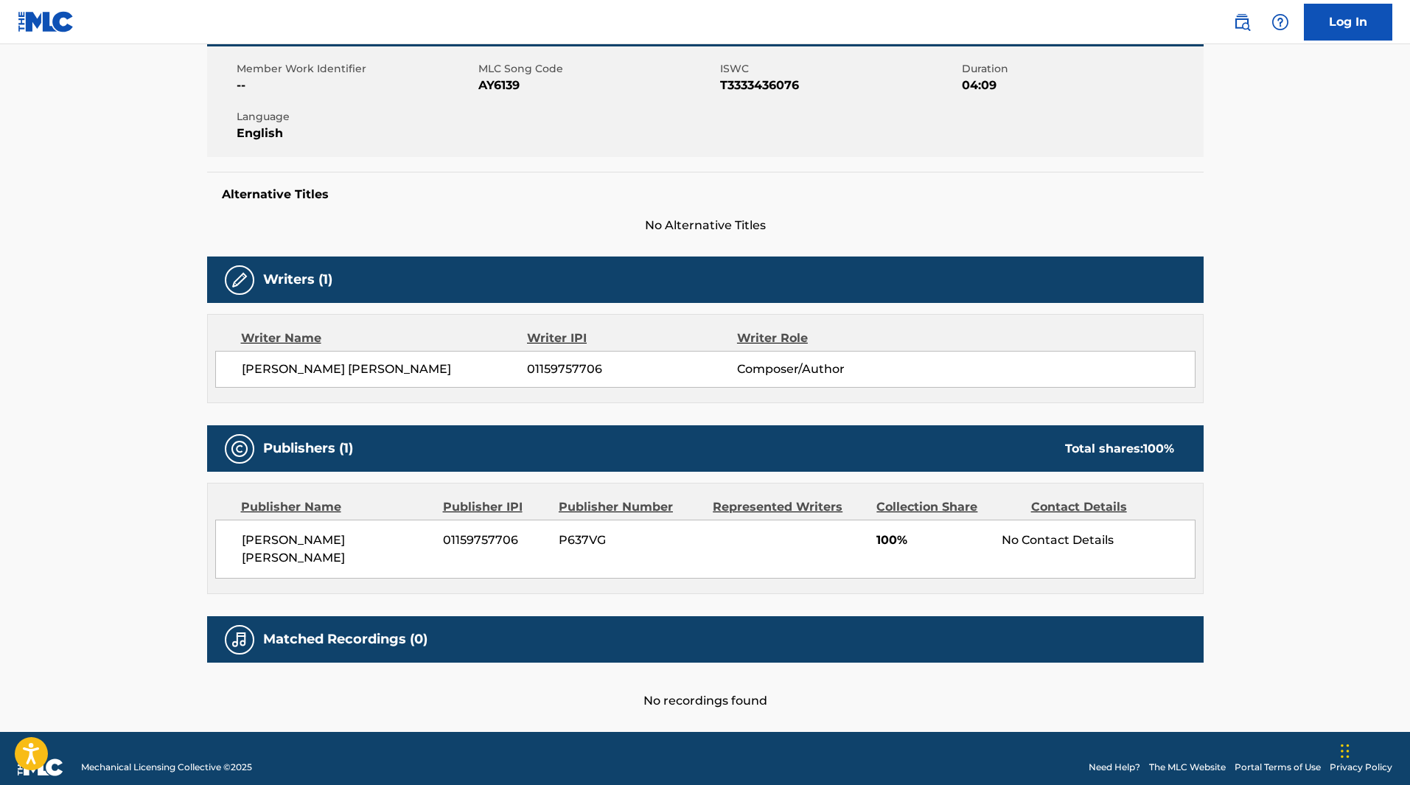
scroll to position [280, 0]
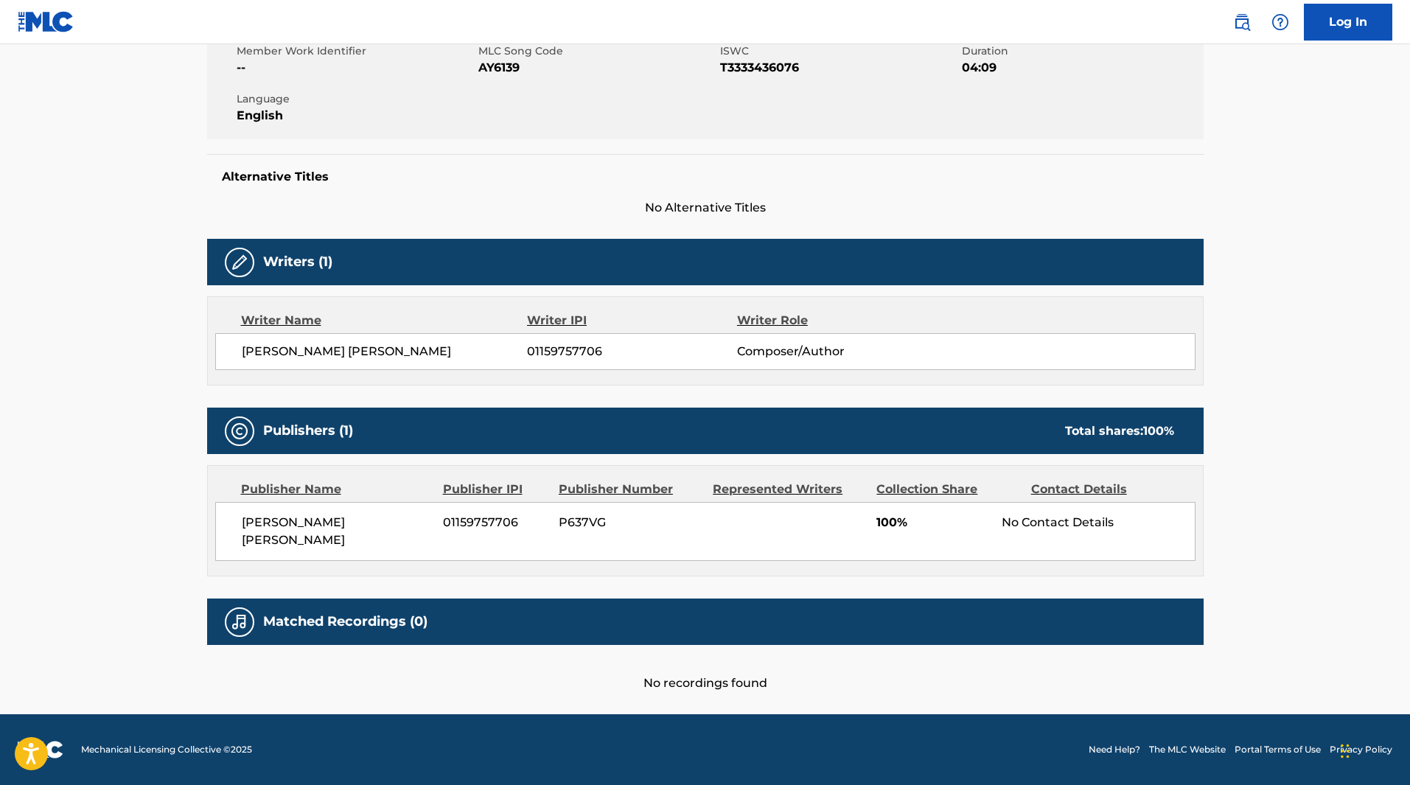
drag, startPoint x: 1232, startPoint y: 102, endPoint x: 1211, endPoint y: 116, distance: 25.4
click at [1232, 102] on main "< Back to public search results Copy work link ANXIETY Work Detail Member Work …" at bounding box center [705, 239] width 1410 height 950
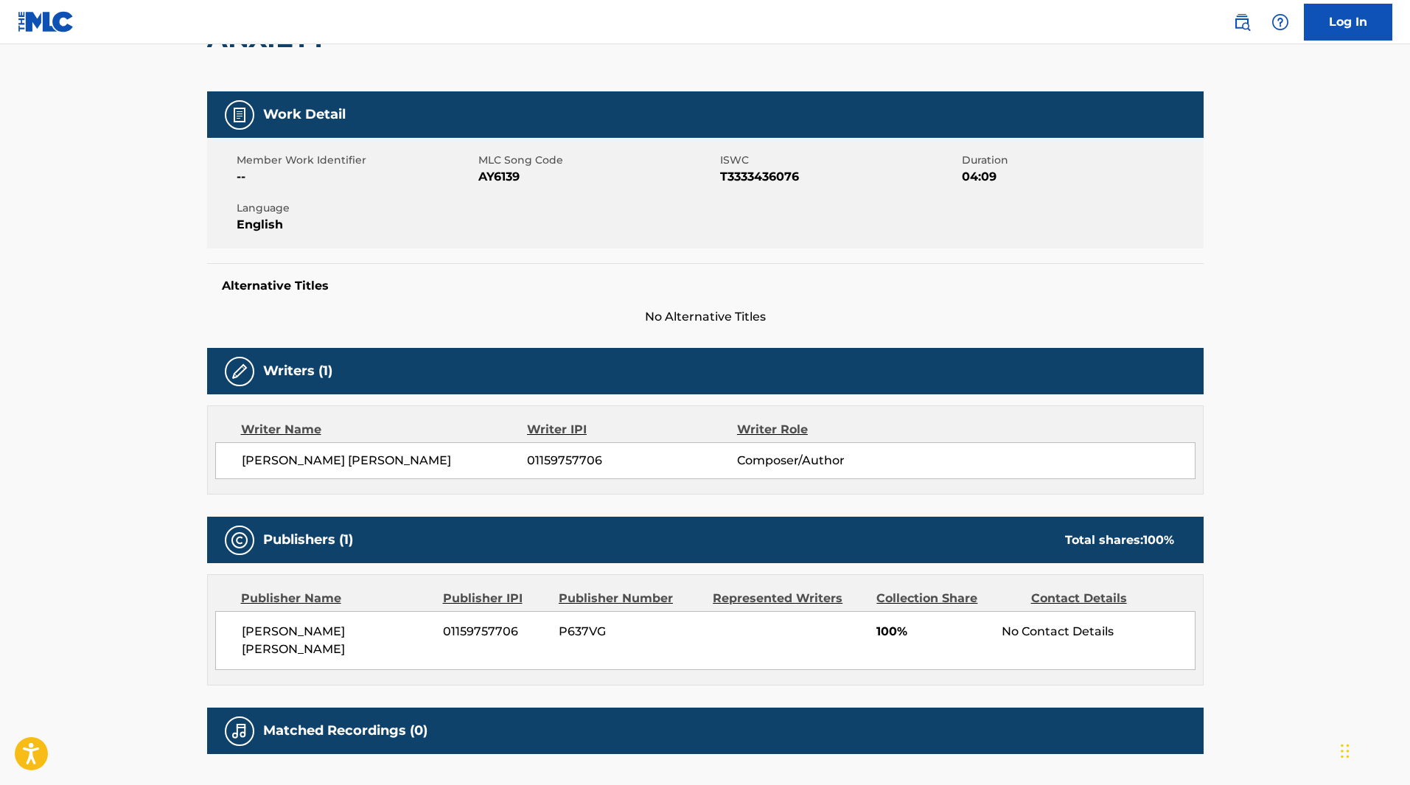
scroll to position [0, 0]
